Goal: Task Accomplishment & Management: Manage account settings

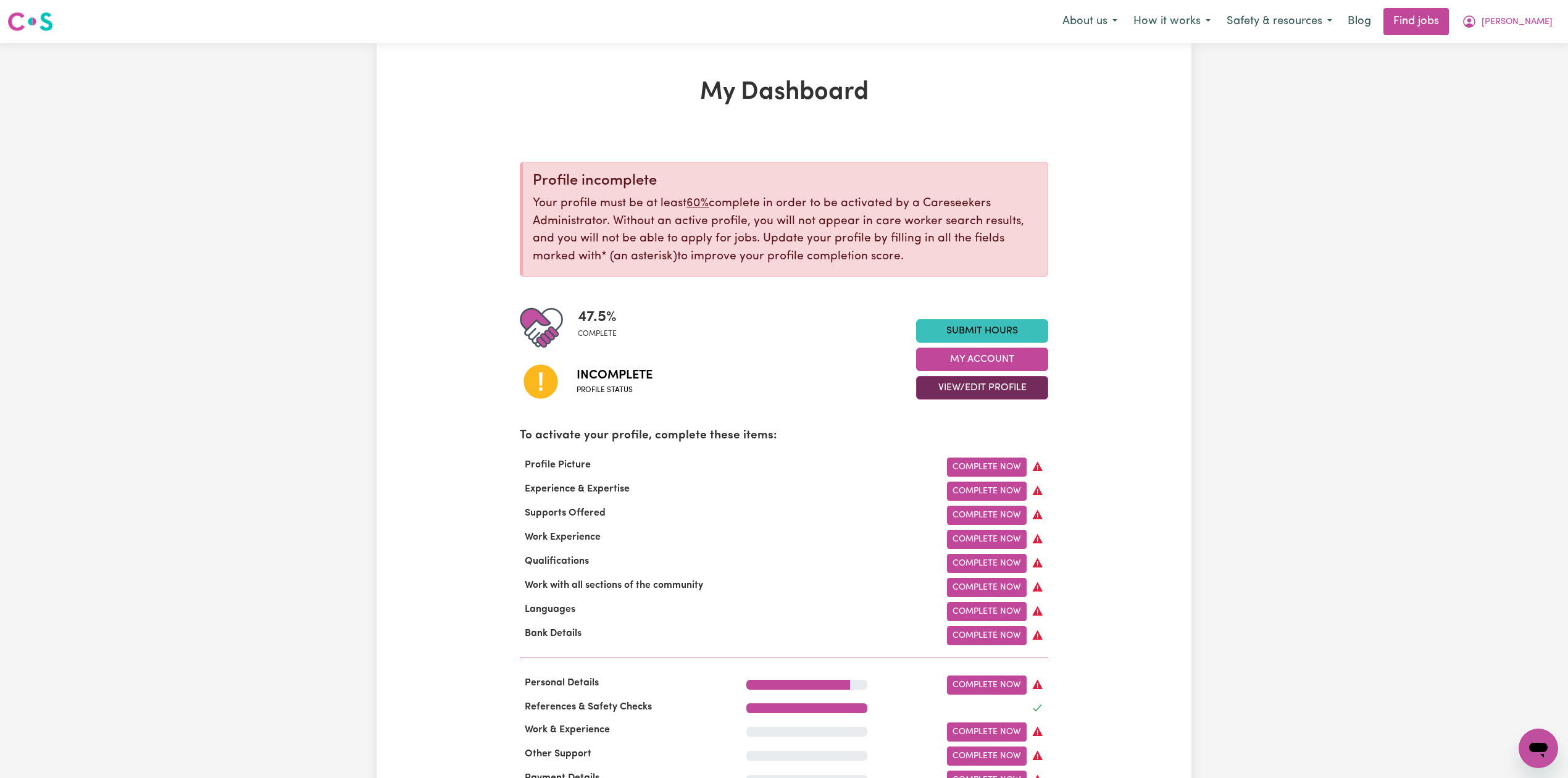
click at [946, 383] on button "View/Edit Profile" at bounding box center [982, 388] width 132 height 23
click at [938, 445] on link "Edit Profile" at bounding box center [974, 444] width 115 height 24
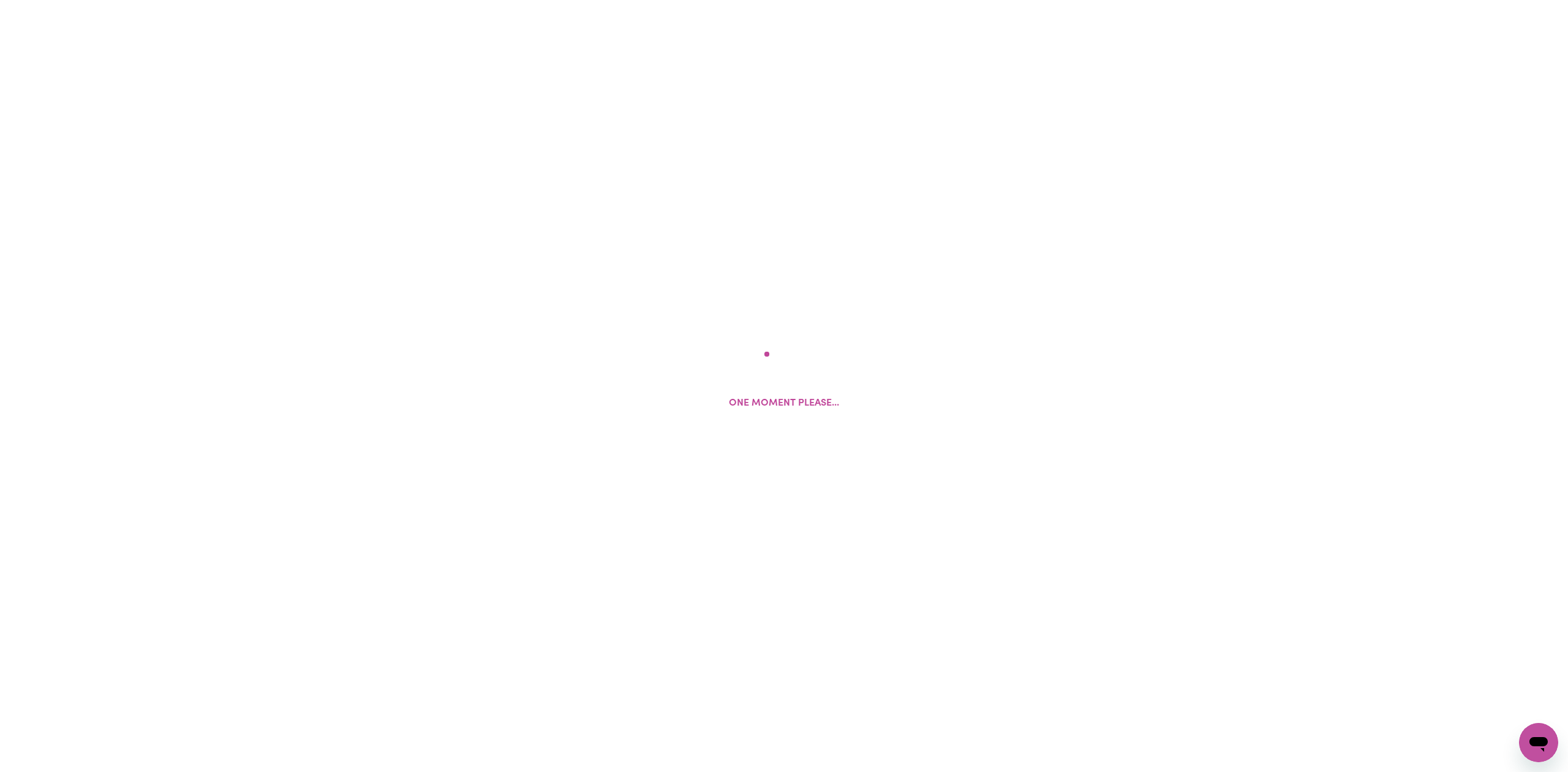
select select "[DEMOGRAPHIC_DATA]"
select select "Student Visa"
select select "Studying a healthcare related degree or qualification"
select select "41"
select select "47"
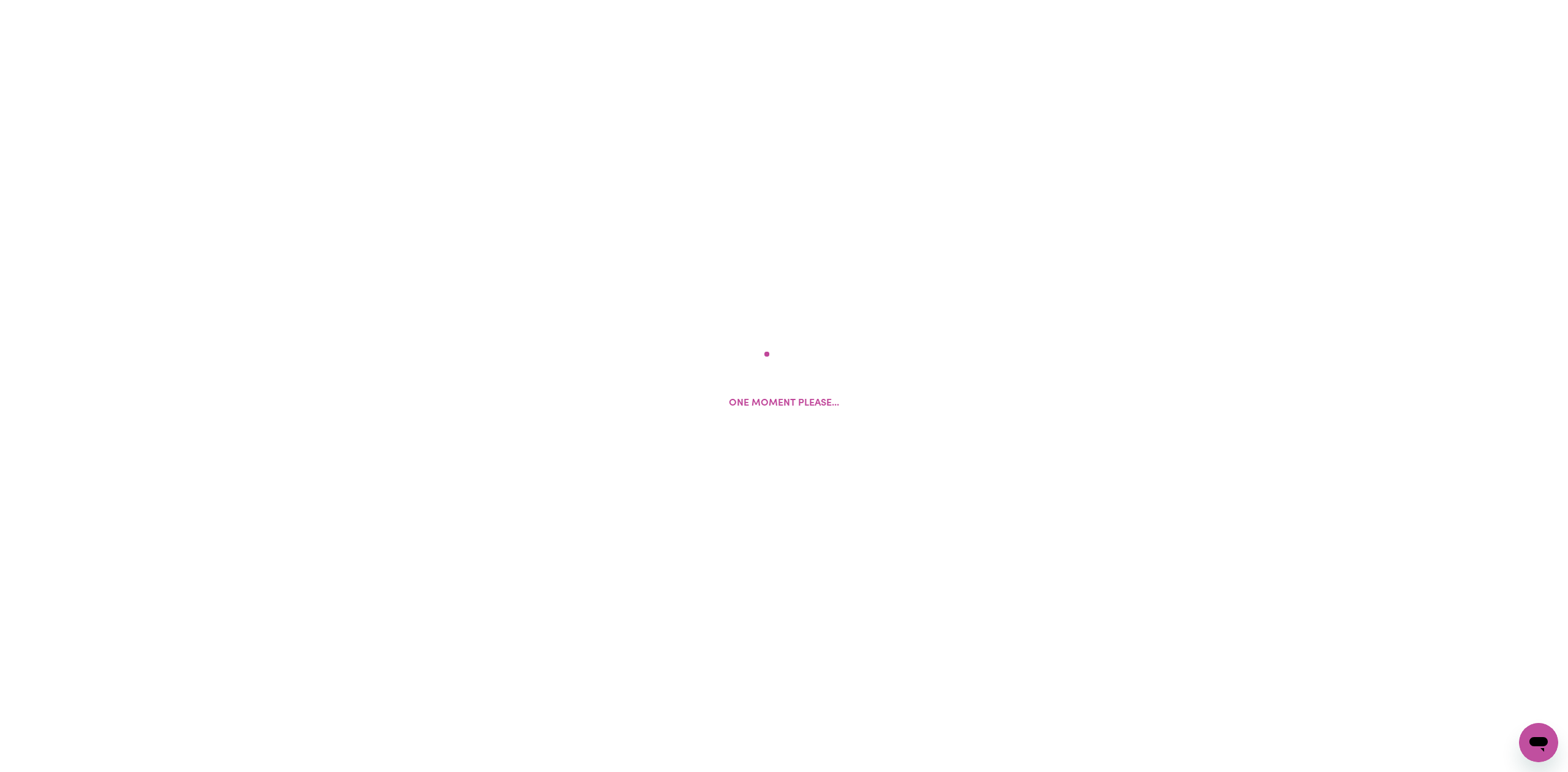
select select "80"
select select "85"
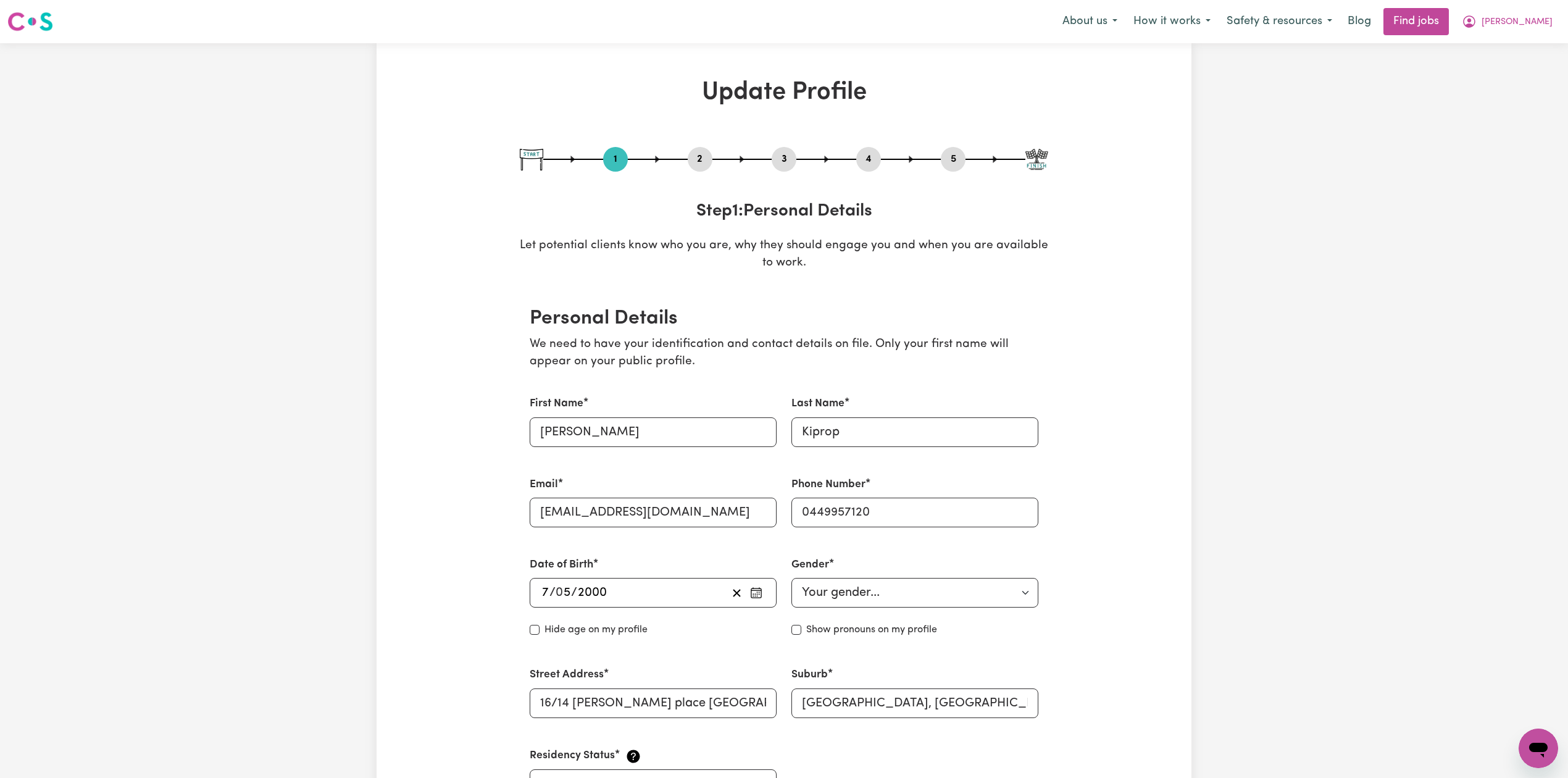
click at [699, 161] on button "2" at bounding box center [700, 159] width 24 height 16
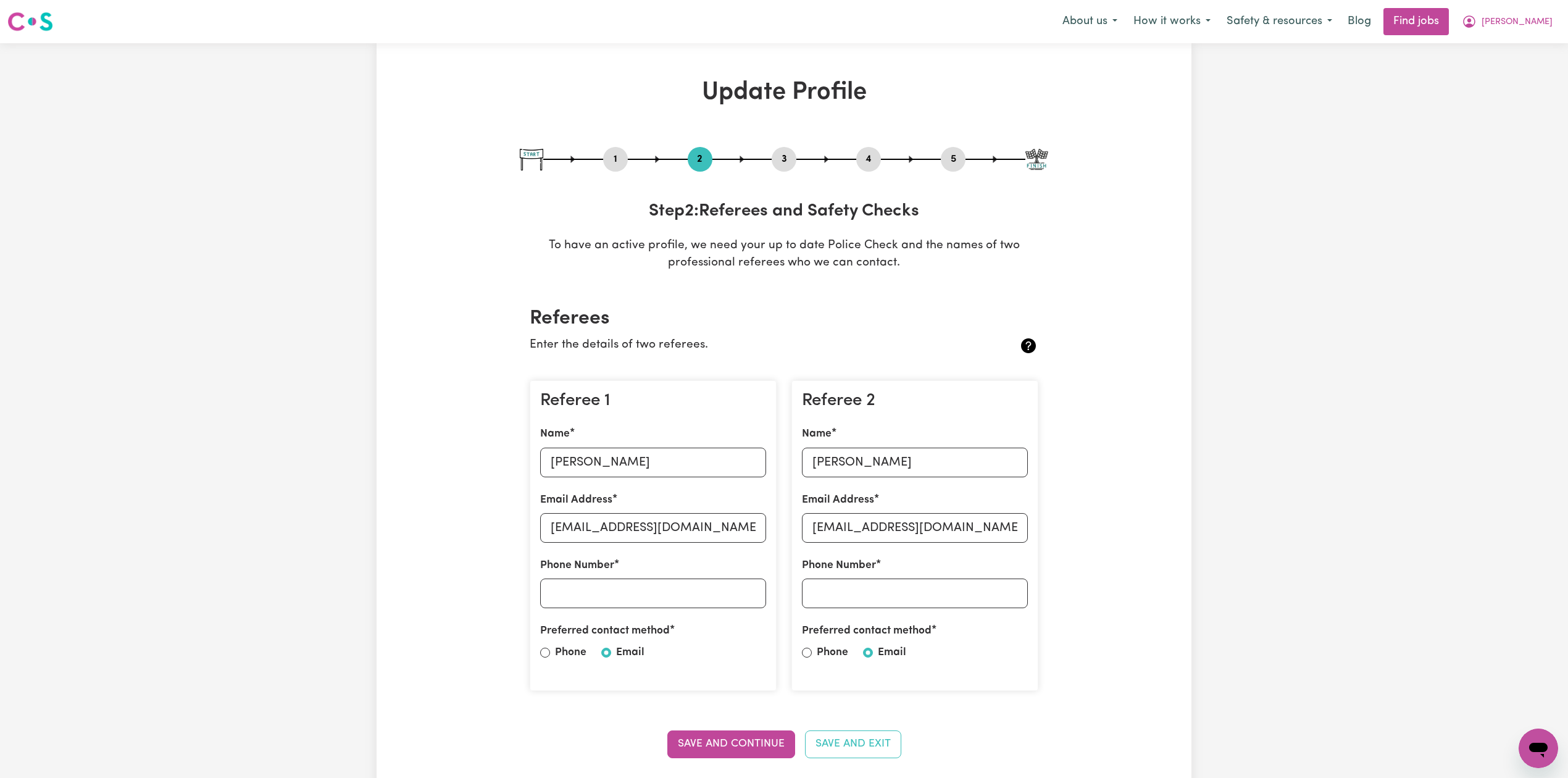
scroll to position [164, 0]
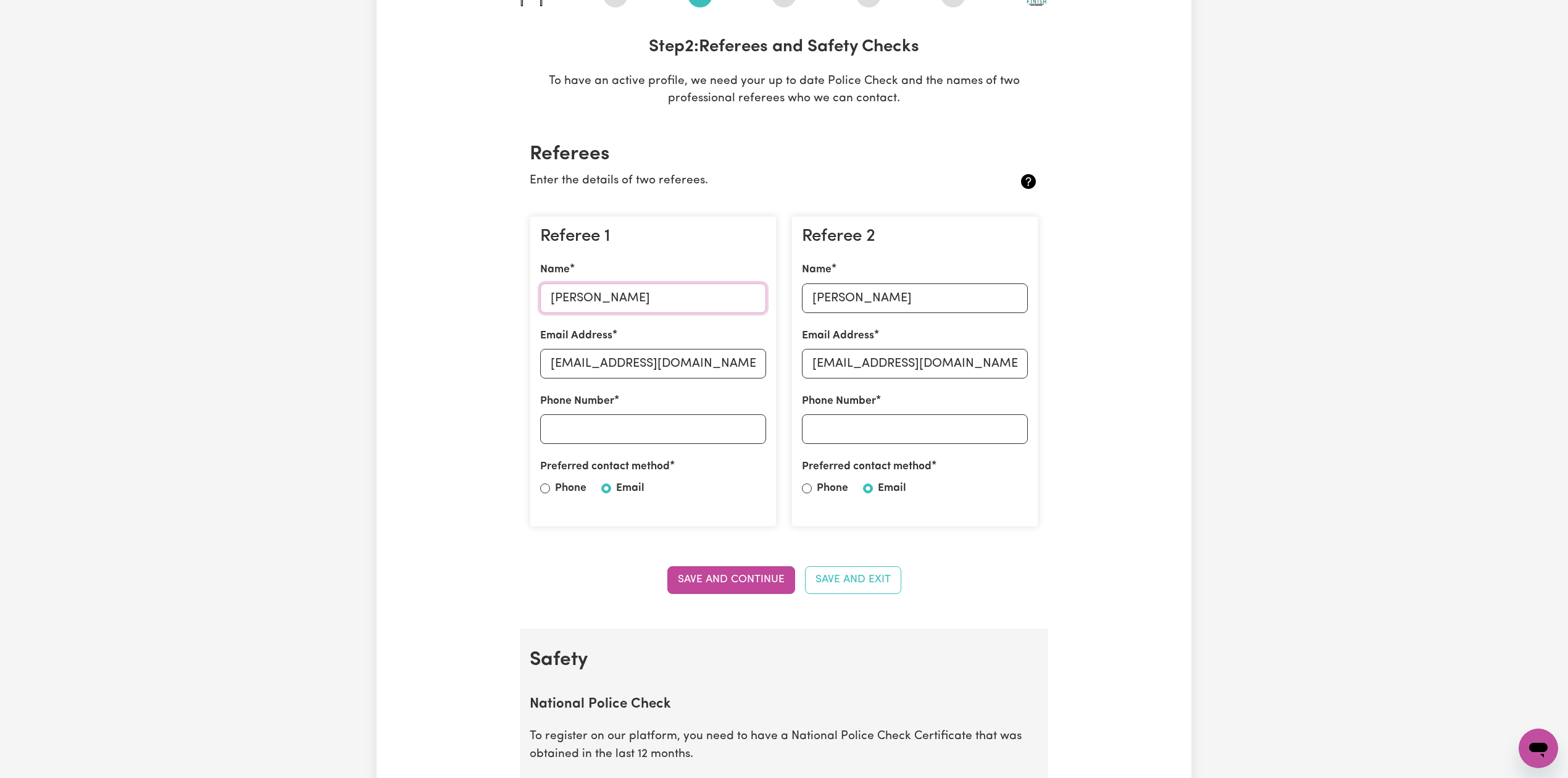
click at [564, 299] on input "[PERSON_NAME]" at bounding box center [653, 298] width 226 height 30
click at [601, 361] on input "[EMAIL_ADDRESS][DOMAIN_NAME]" at bounding box center [653, 364] width 226 height 30
click at [858, 302] on input "[PERSON_NAME]" at bounding box center [914, 298] width 226 height 30
click at [860, 364] on input "[EMAIL_ADDRESS][DOMAIN_NAME]" at bounding box center [914, 364] width 226 height 30
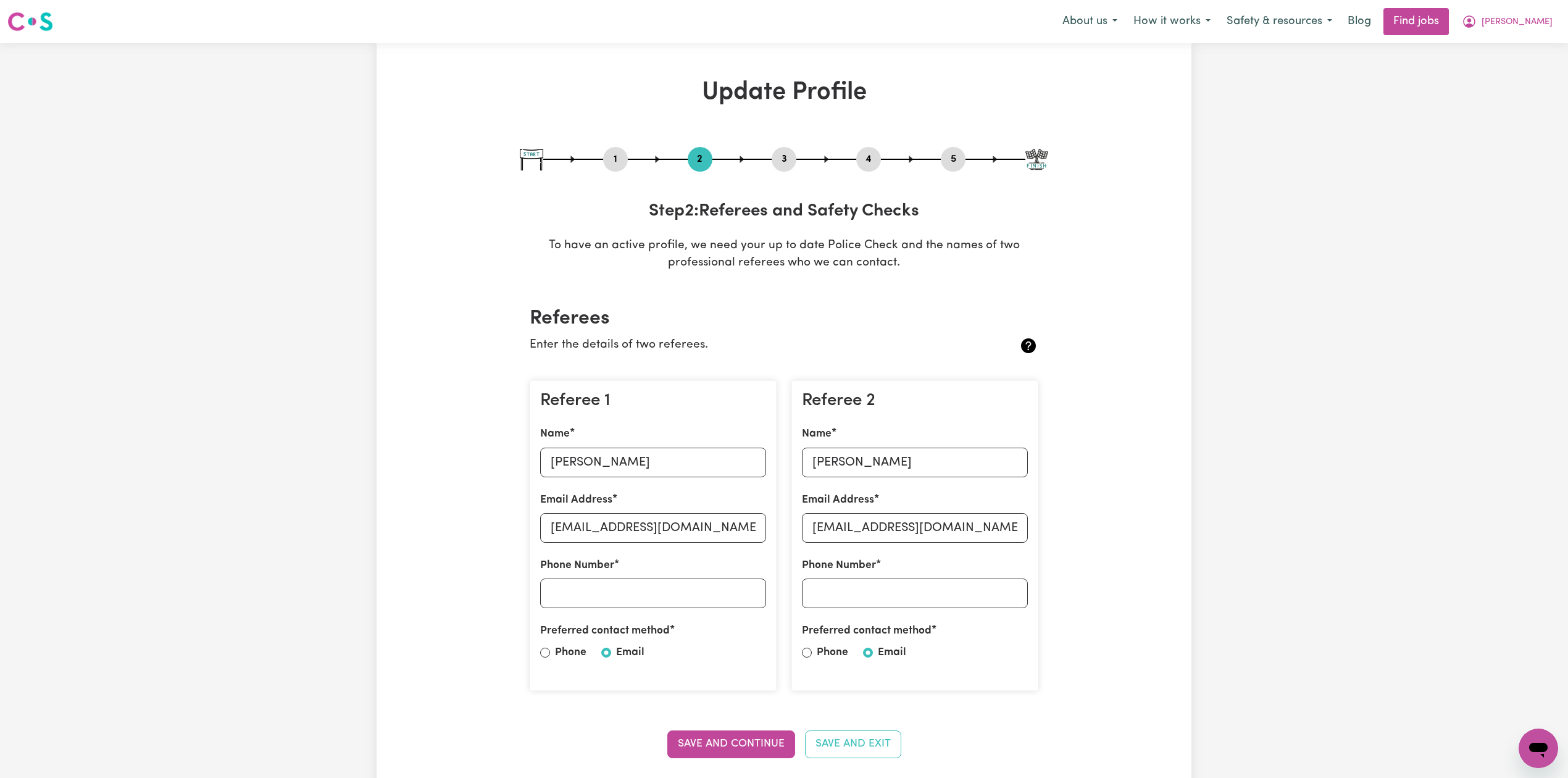
click at [953, 154] on button "5" at bounding box center [952, 159] width 24 height 16
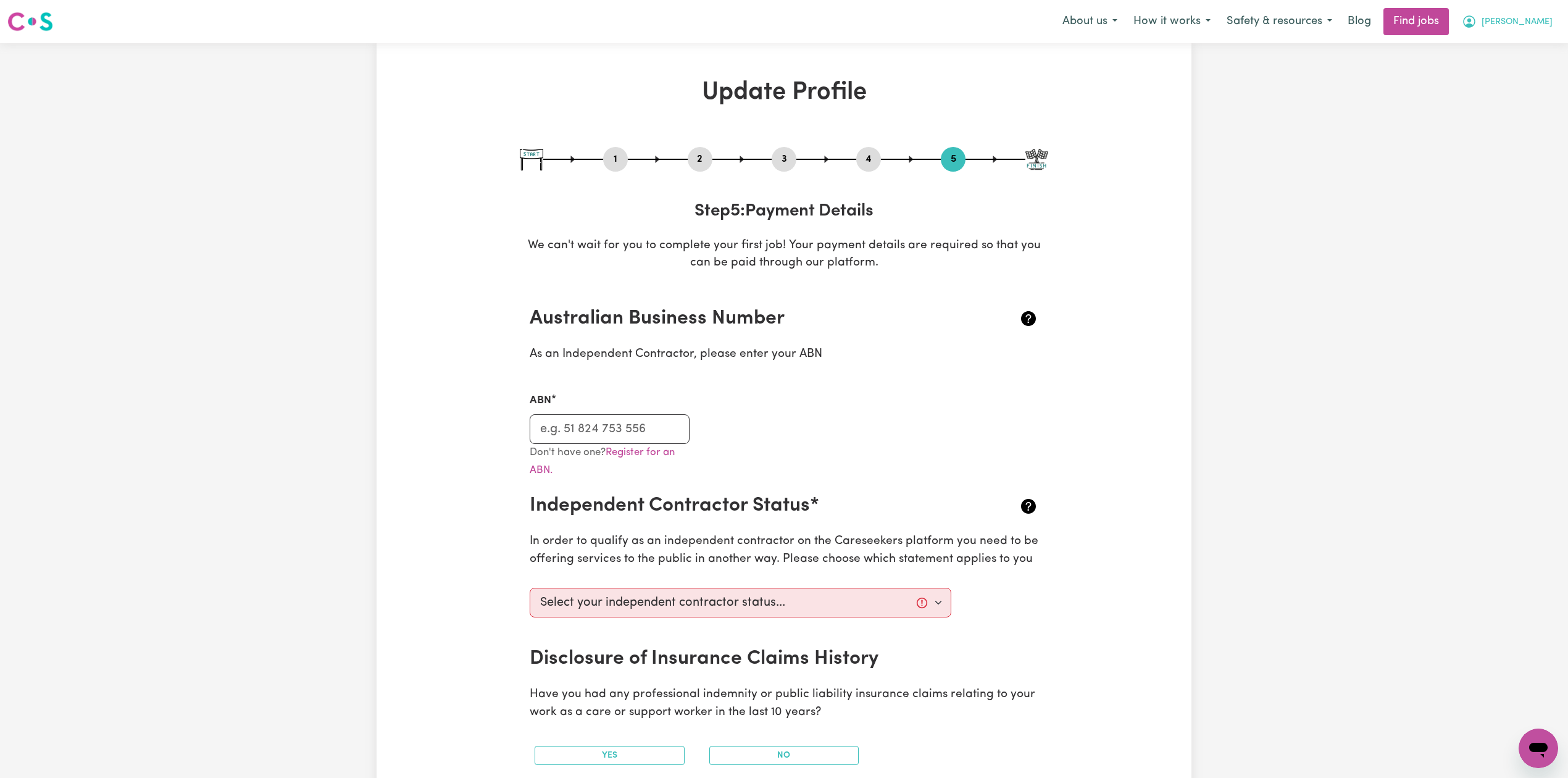
click at [1539, 23] on span "[PERSON_NAME]" at bounding box center [1517, 22] width 71 height 13
click at [1488, 75] on link "My Dashboard" at bounding box center [1511, 70] width 98 height 23
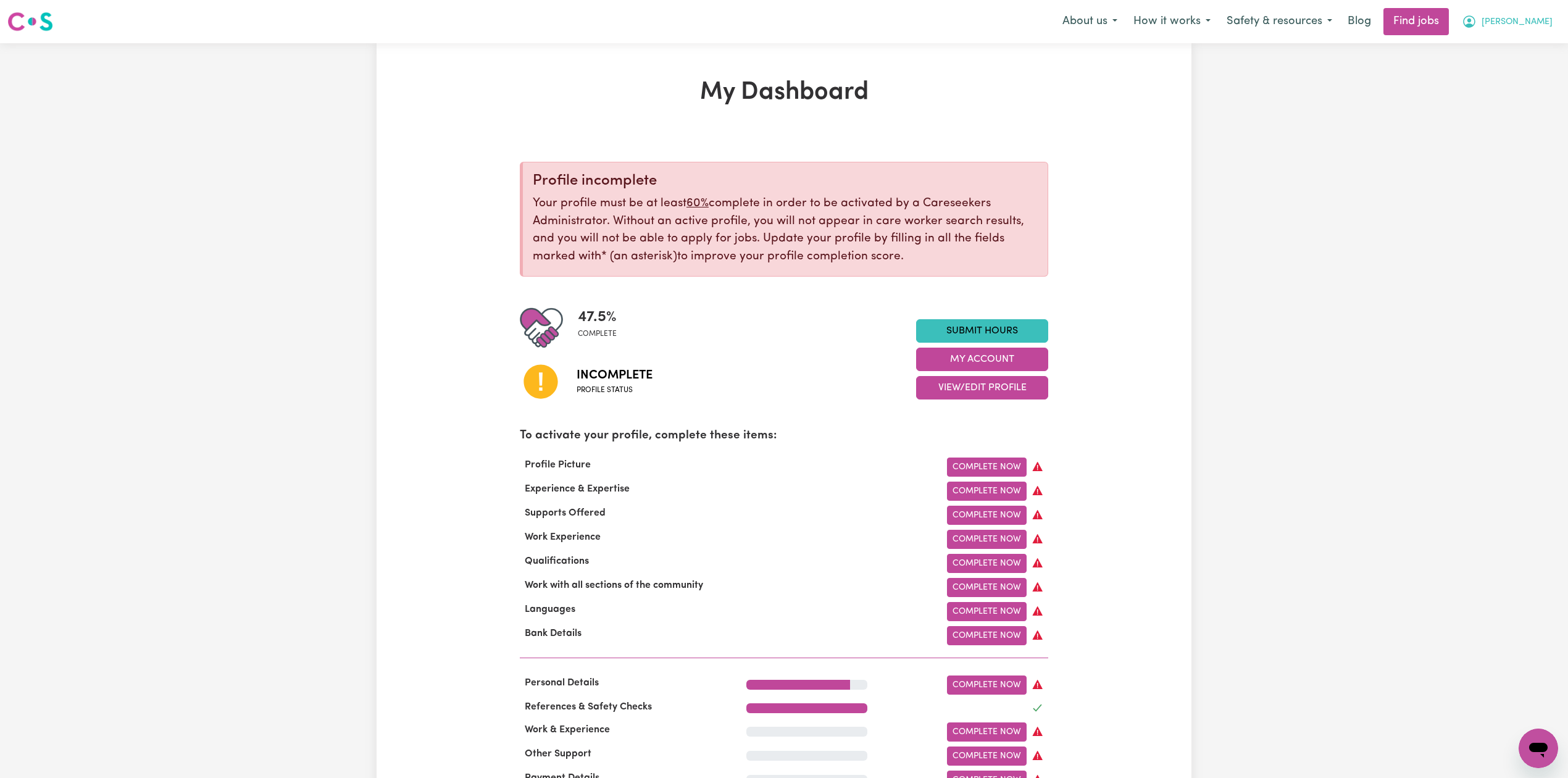
click at [1550, 25] on span "[PERSON_NAME]" at bounding box center [1517, 22] width 71 height 13
click at [1509, 98] on link "Logout" at bounding box center [1511, 94] width 98 height 23
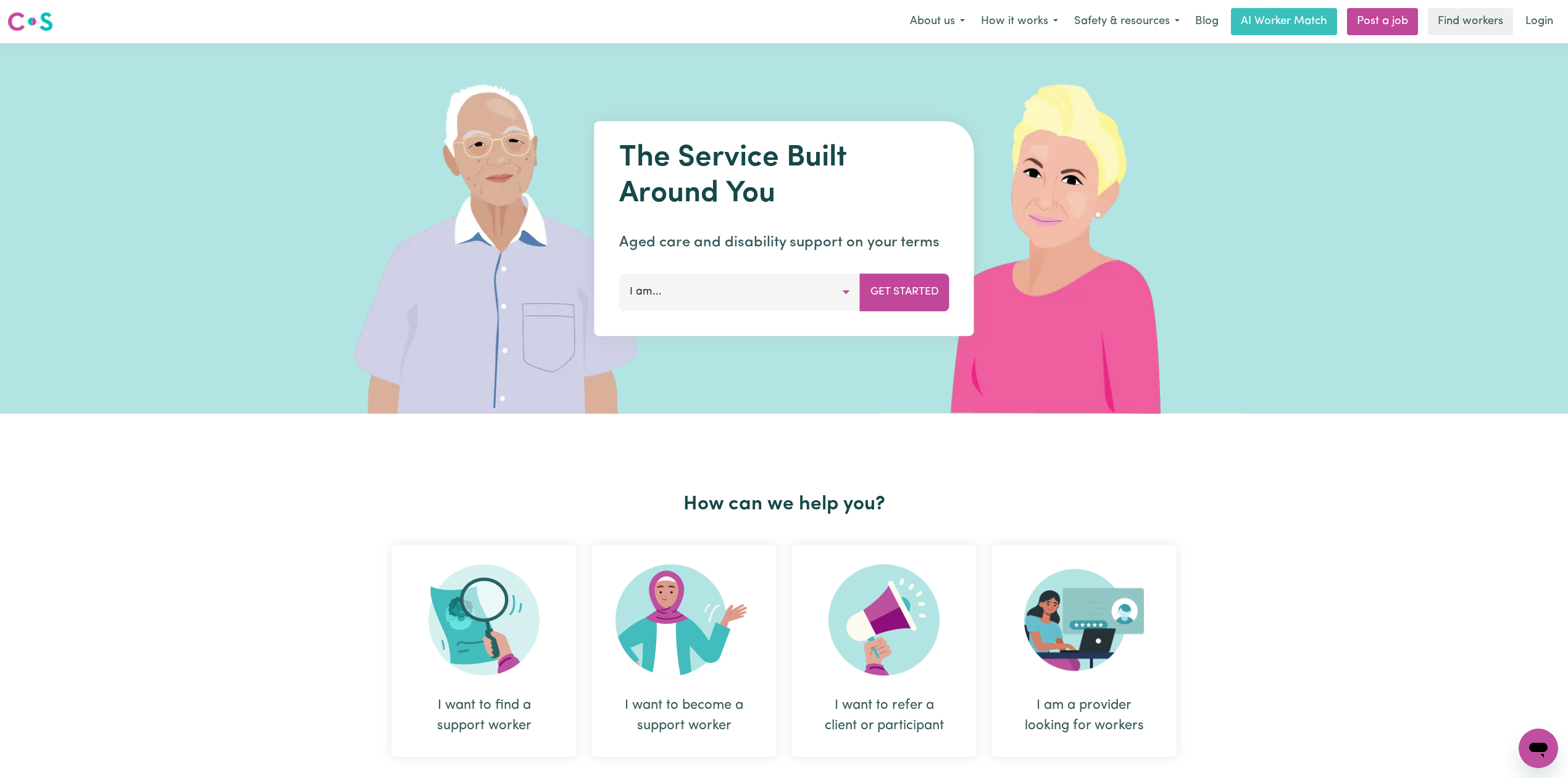
click at [1551, 31] on link "Login" at bounding box center [1538, 22] width 42 height 27
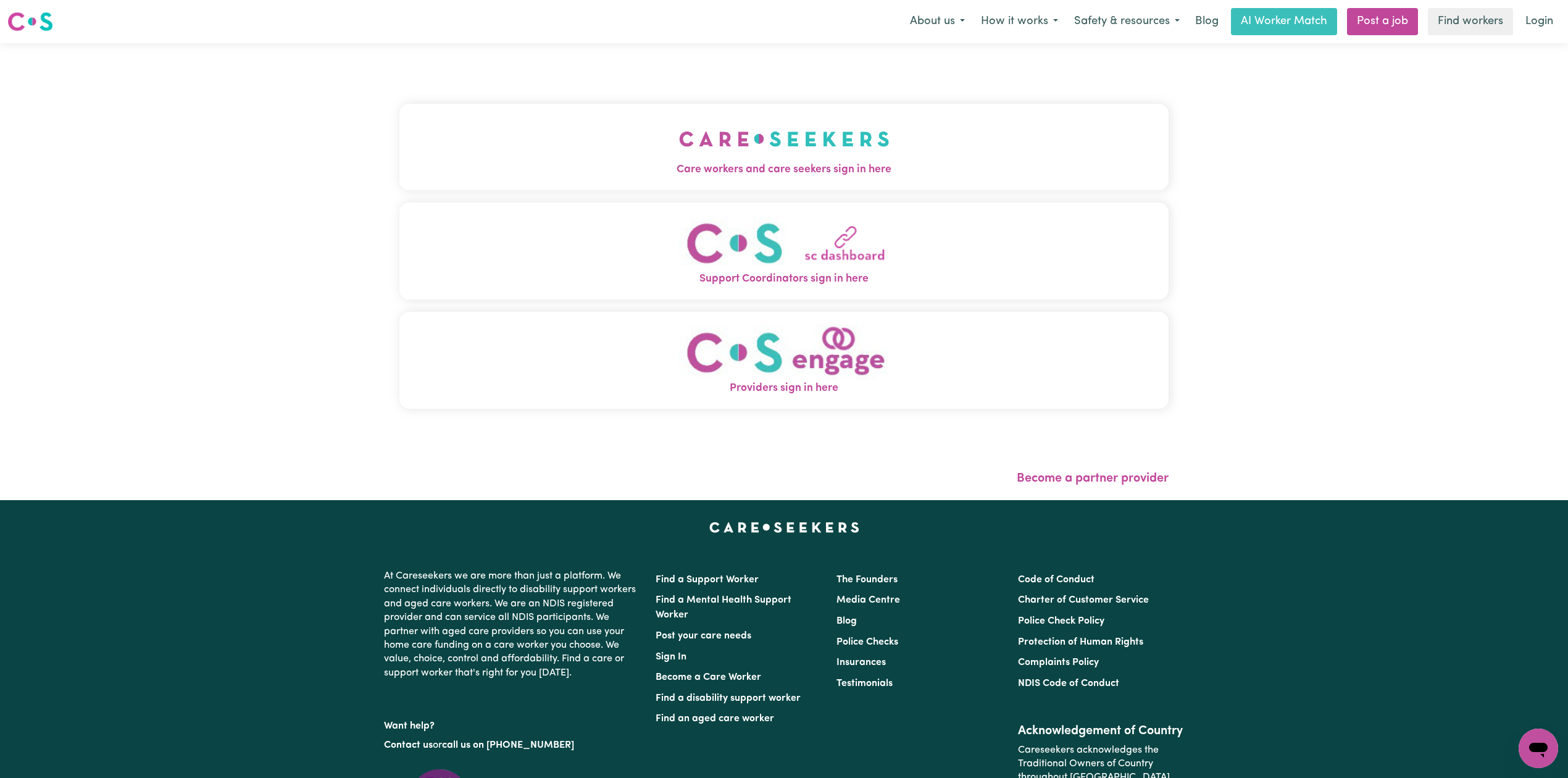
click at [873, 102] on div "Care workers and care seekers sign in here Support Coordinators sign in here Pr…" at bounding box center [784, 271] width 784 height 457
click at [692, 149] on img "Care workers and care seekers sign in here" at bounding box center [784, 139] width 210 height 46
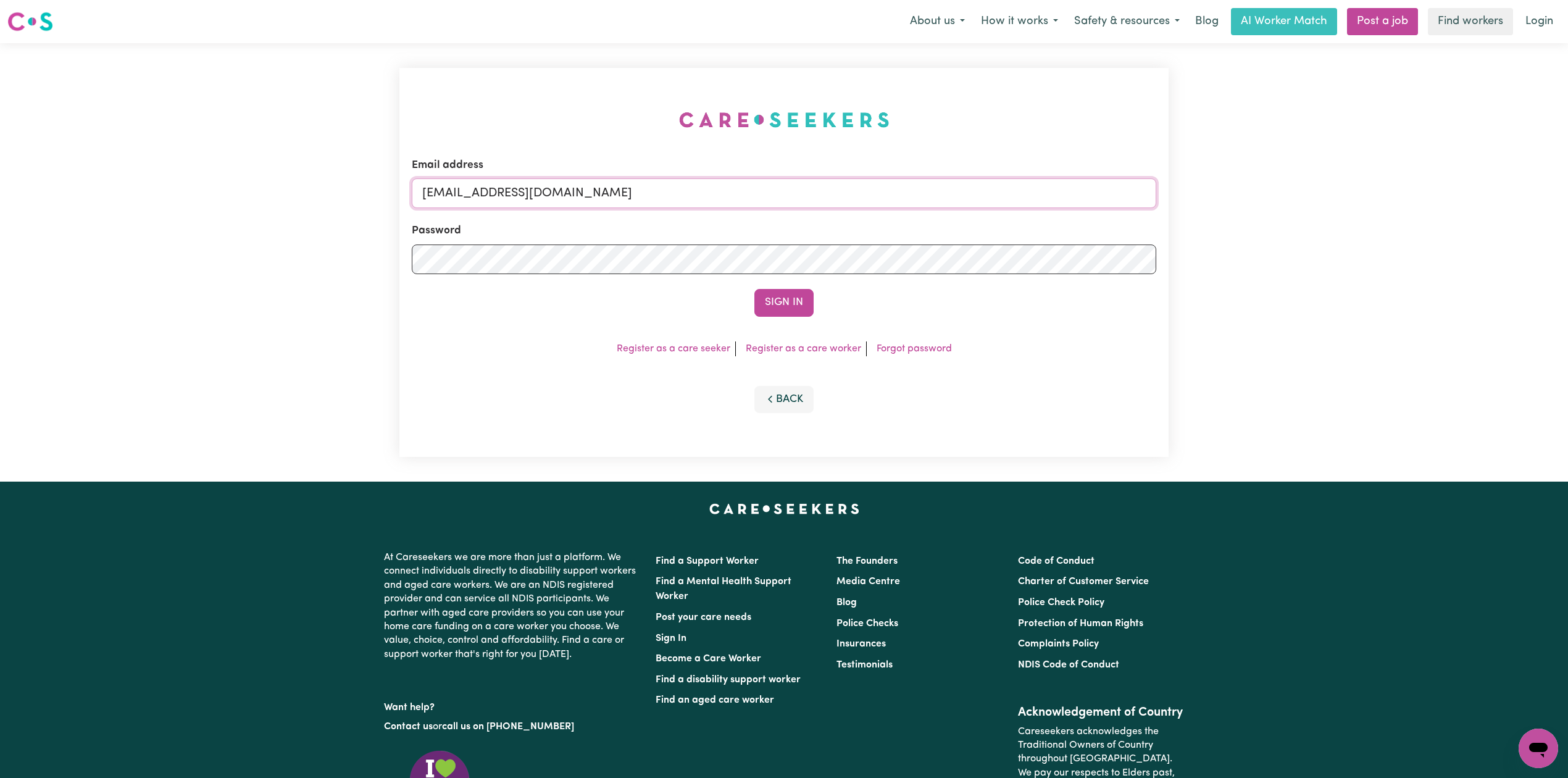
drag, startPoint x: 618, startPoint y: 183, endPoint x: 578, endPoint y: 192, distance: 41.0
click at [617, 181] on input "[EMAIL_ADDRESS][DOMAIN_NAME]" at bounding box center [784, 193] width 744 height 30
drag, startPoint x: 487, startPoint y: 189, endPoint x: 843, endPoint y: 309, distance: 375.7
click at [870, 218] on form "Email address Superuser~[EMAIL_ADDRESS][DOMAIN_NAME] Password Sign In" at bounding box center [784, 237] width 744 height 160
type input "Superuser~[EMAIL_ADDRESS][DOMAIN_NAME]"
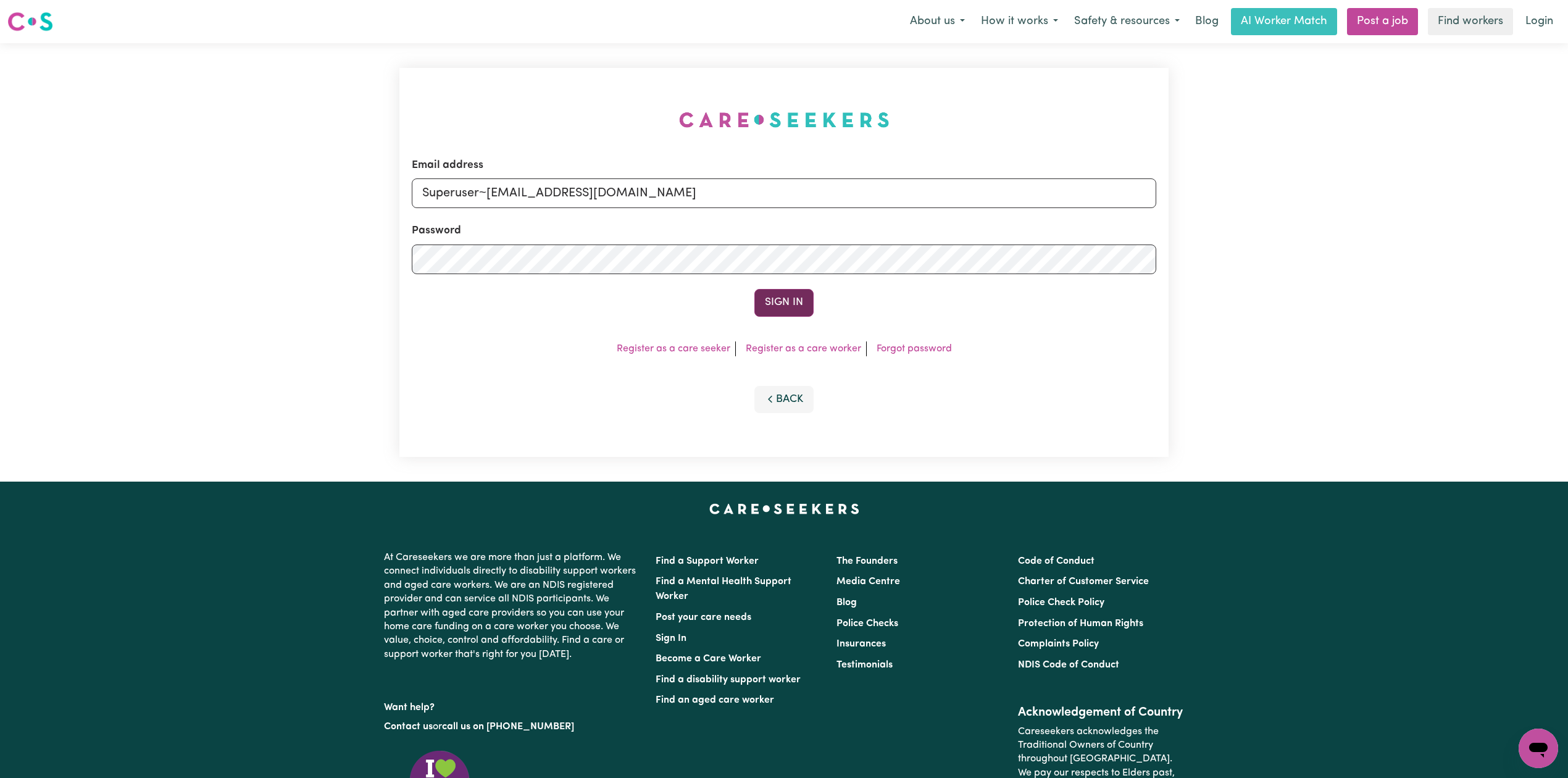
click at [809, 309] on button "Sign In" at bounding box center [784, 302] width 59 height 27
